Goal: Task Accomplishment & Management: Use online tool/utility

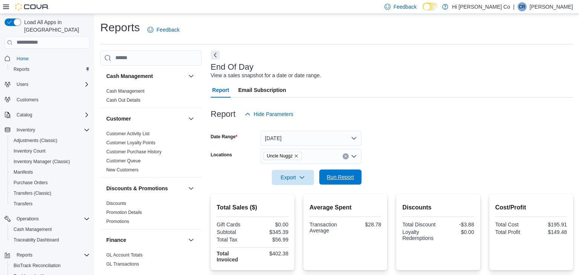
click at [348, 182] on span "Run Report" at bounding box center [340, 177] width 33 height 15
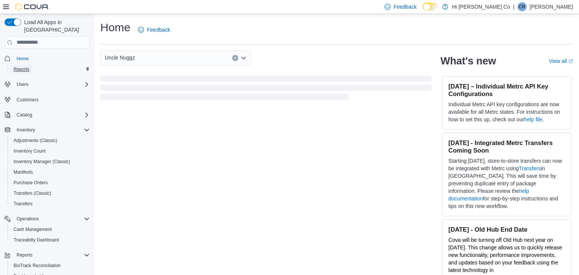
click at [25, 66] on span "Reports" at bounding box center [22, 69] width 16 height 6
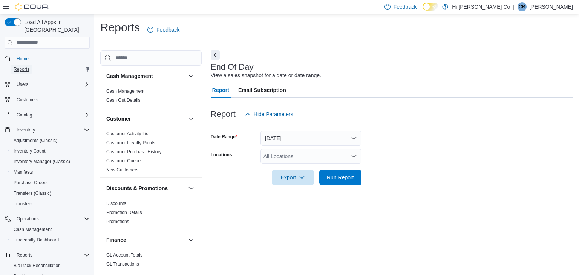
scroll to position [3, 0]
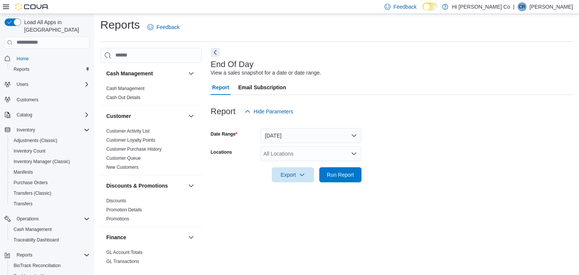
click at [351, 155] on icon "Open list of options" at bounding box center [354, 154] width 6 height 6
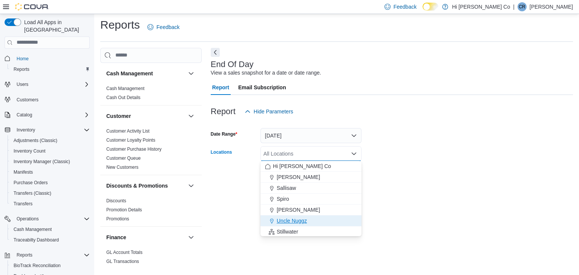
click at [291, 221] on span "Uncle Nuggz" at bounding box center [292, 221] width 30 height 8
click at [394, 213] on div "End Of Day View a sales snapshot for a date or date range. Report Email Subscri…" at bounding box center [392, 159] width 362 height 222
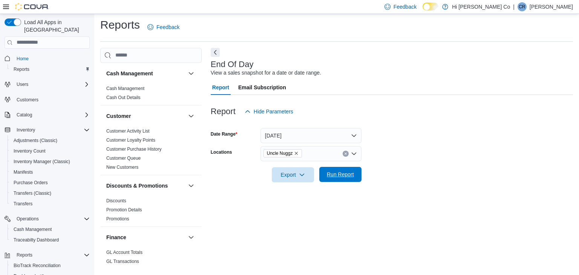
click at [337, 180] on span "Run Report" at bounding box center [340, 174] width 33 height 15
